Goal: Information Seeking & Learning: Find specific fact

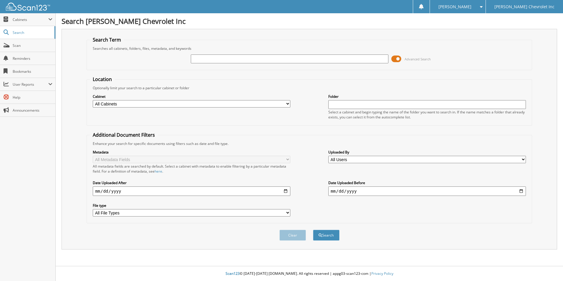
click at [95, 194] on input "date" at bounding box center [191, 190] width 197 height 9
type input "[DATE]"
click at [333, 193] on input "date" at bounding box center [426, 190] width 197 height 9
type input "[DATE]"
click at [210, 60] on input "text" at bounding box center [289, 58] width 197 height 9
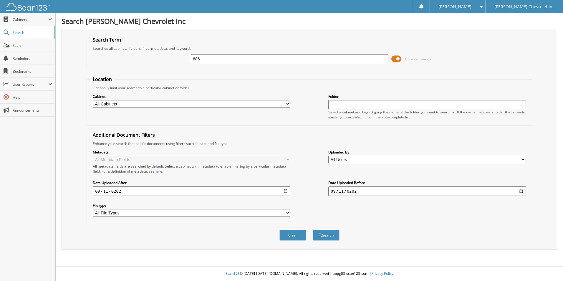
type input "686"
click at [313, 230] on button "Search" at bounding box center [326, 235] width 26 height 11
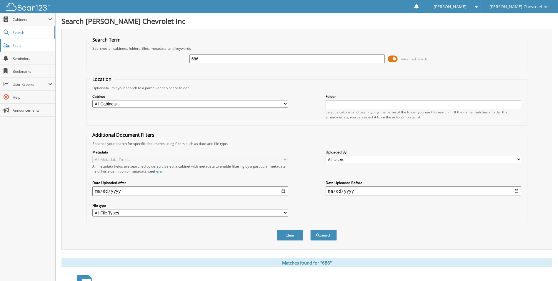
click at [29, 46] on span "Scan" at bounding box center [33, 45] width 40 height 5
